Goal: Check status: Check status

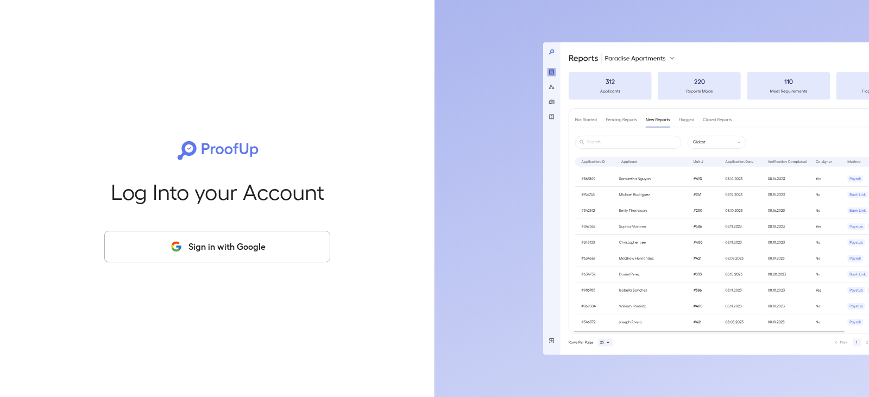
click at [266, 237] on button "Sign in with Google" at bounding box center [217, 246] width 226 height 31
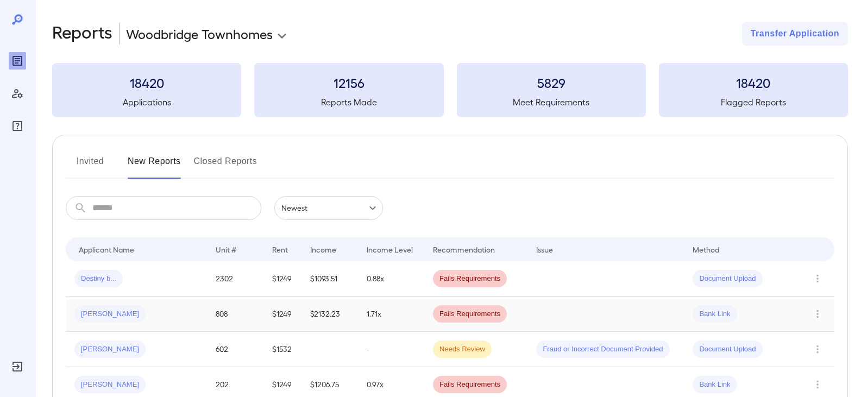
scroll to position [54, 0]
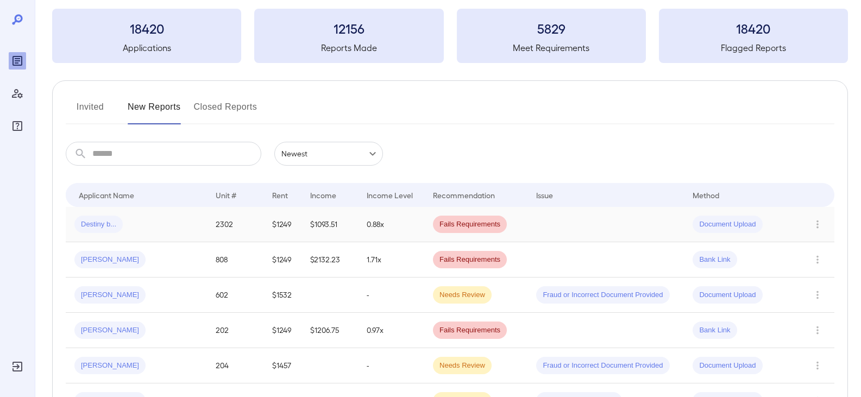
click at [719, 222] on span "Document Upload" at bounding box center [727, 224] width 70 height 10
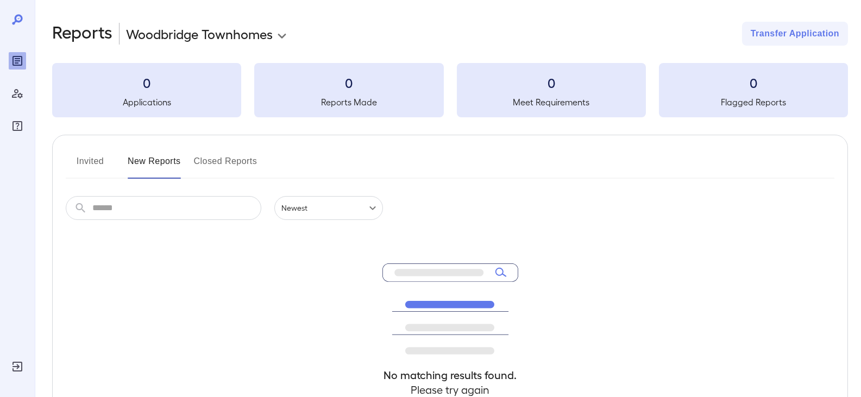
scroll to position [54, 0]
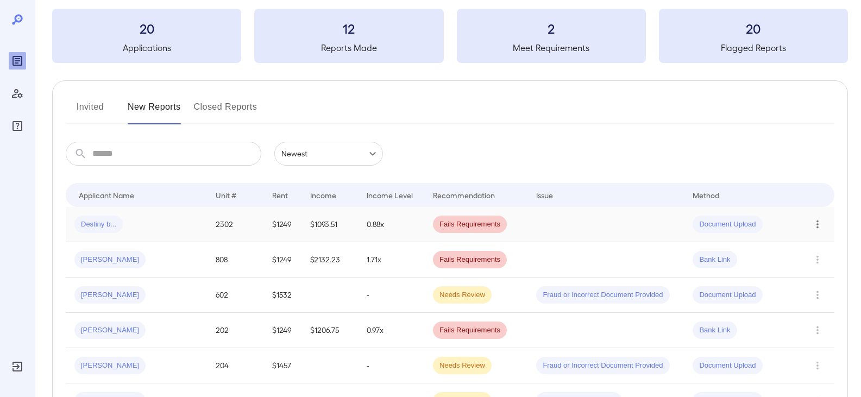
click at [814, 227] on icon "Row Actions" at bounding box center [817, 224] width 12 height 13
click at [798, 257] on li "View Report" at bounding box center [817, 263] width 86 height 17
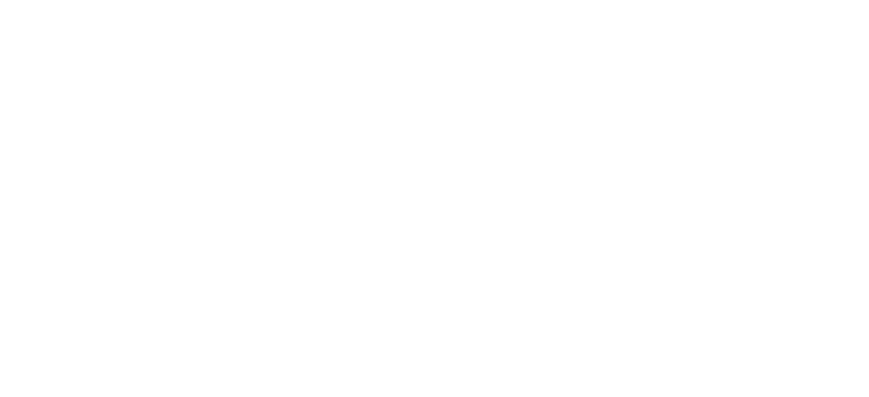
scroll to position [0, 0]
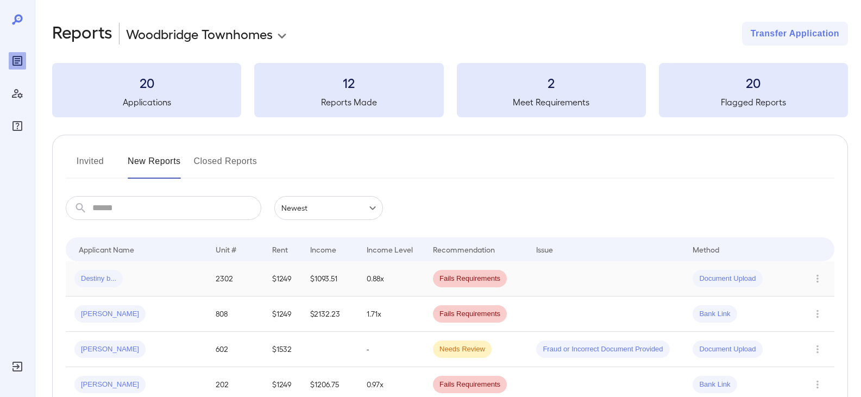
click at [631, 280] on td at bounding box center [605, 278] width 156 height 35
